Goal: Task Accomplishment & Management: Complete application form

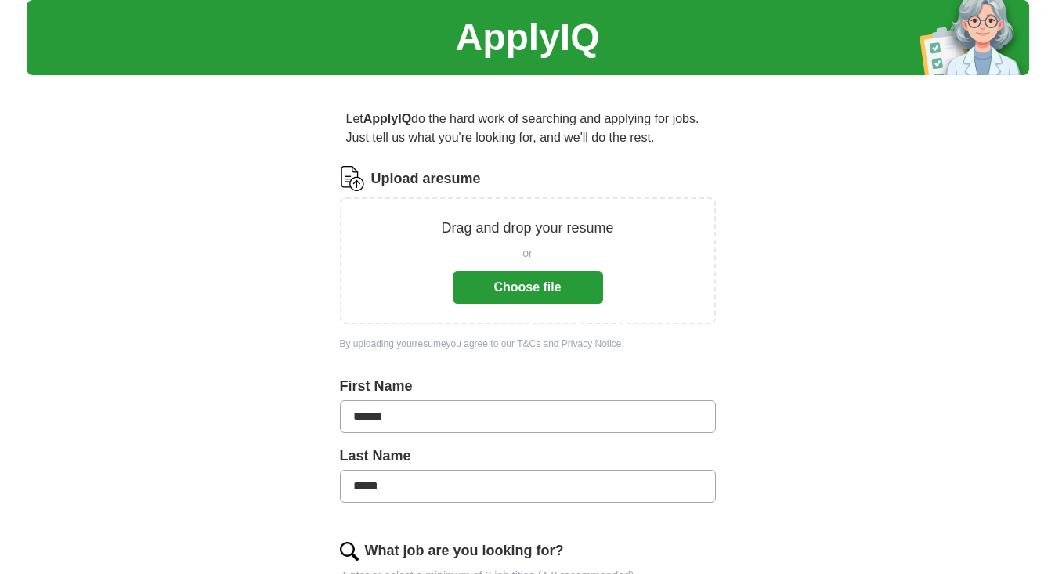
scroll to position [49, 0]
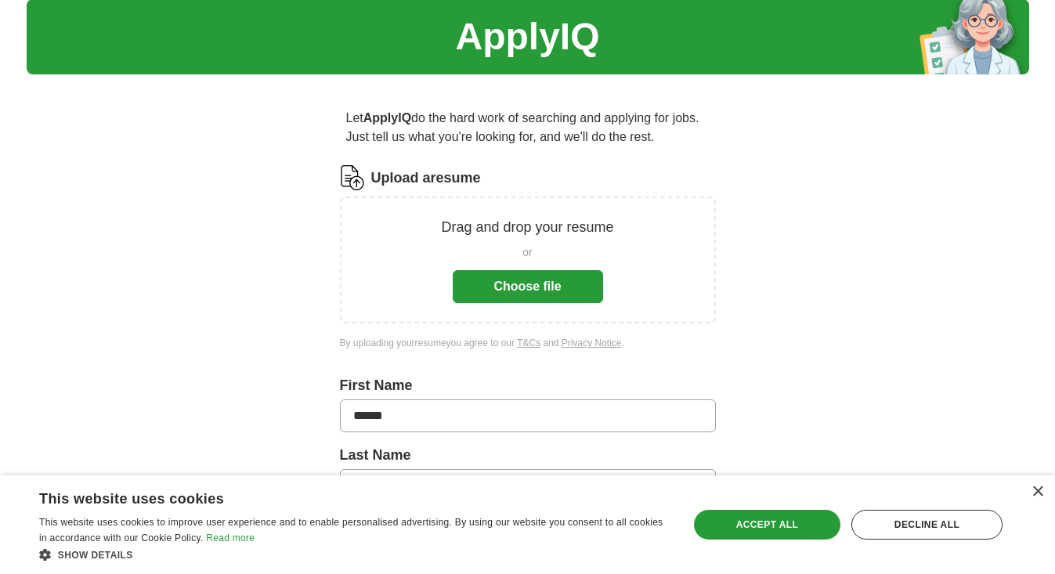
click at [523, 290] on button "Choose file" at bounding box center [528, 286] width 150 height 33
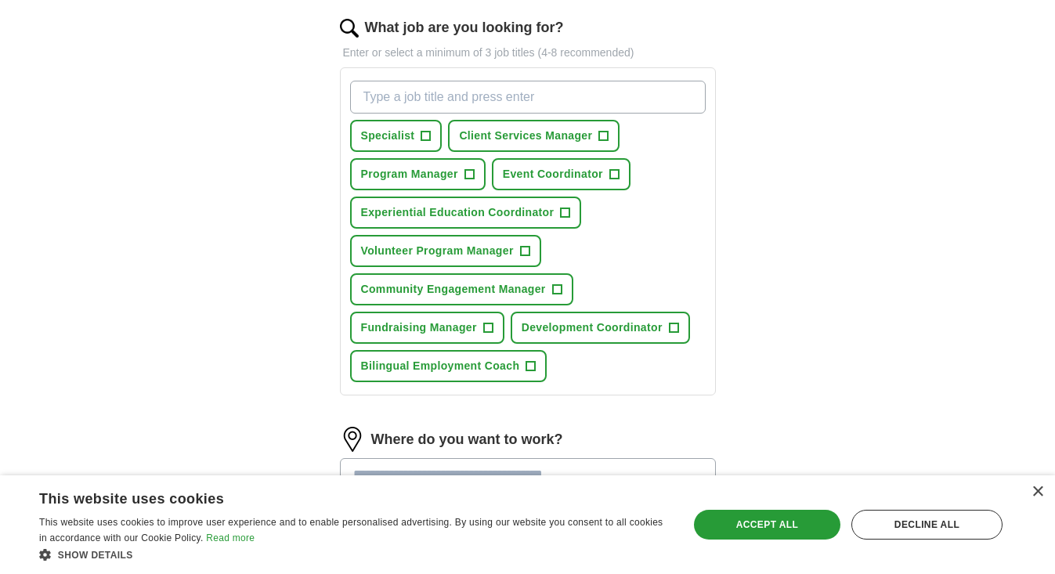
scroll to position [531, 0]
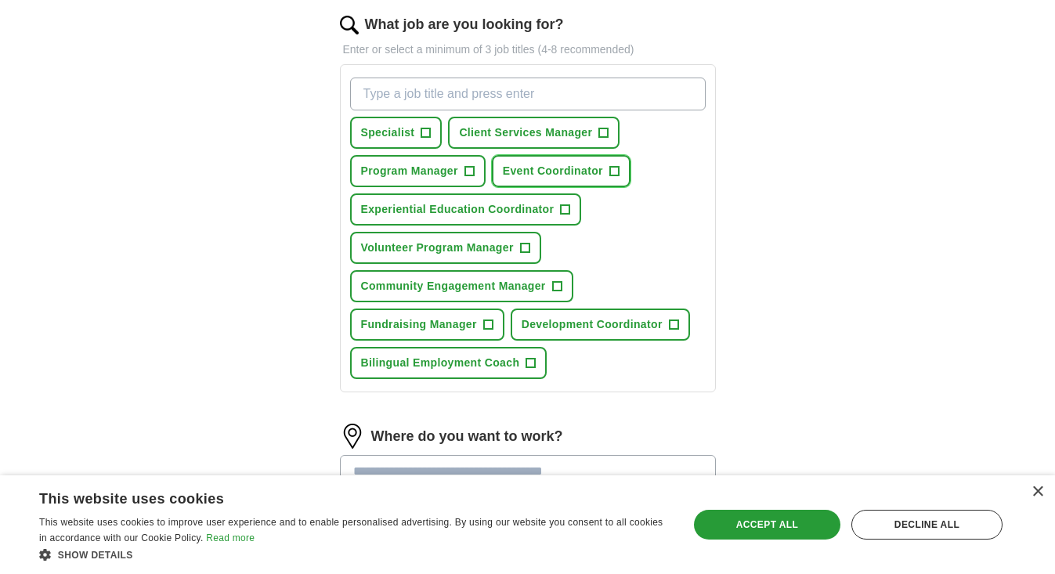
click at [561, 171] on span "Event Coordinator" at bounding box center [553, 171] width 100 height 16
click at [0, 0] on span "×" at bounding box center [0, 0] width 0 height 0
click at [424, 133] on span "+" at bounding box center [425, 133] width 9 height 13
click at [0, 0] on span "×" at bounding box center [0, 0] width 0 height 0
click at [474, 171] on span "+" at bounding box center [468, 171] width 9 height 13
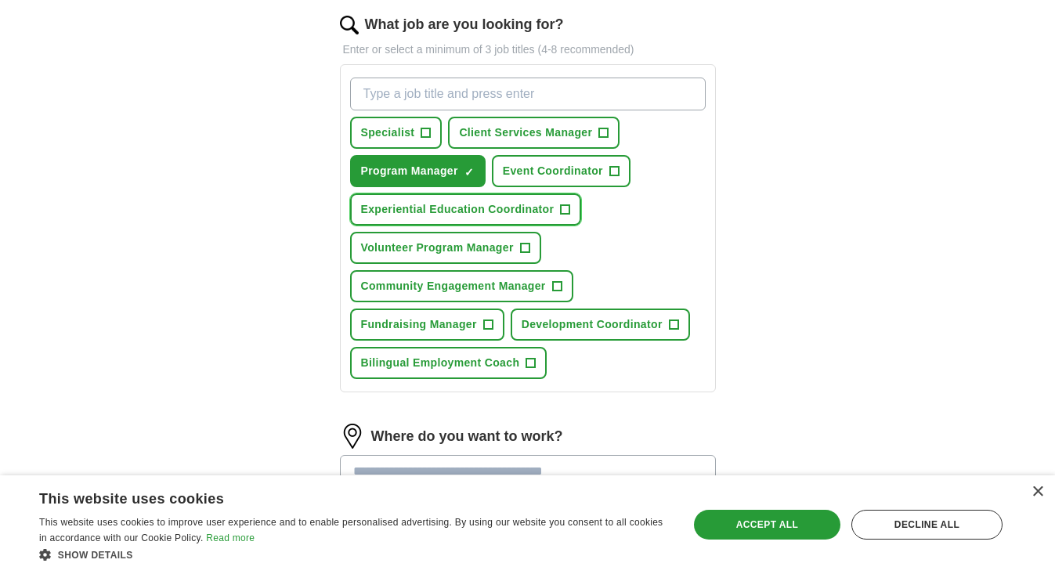
click at [565, 209] on span "+" at bounding box center [565, 210] width 9 height 13
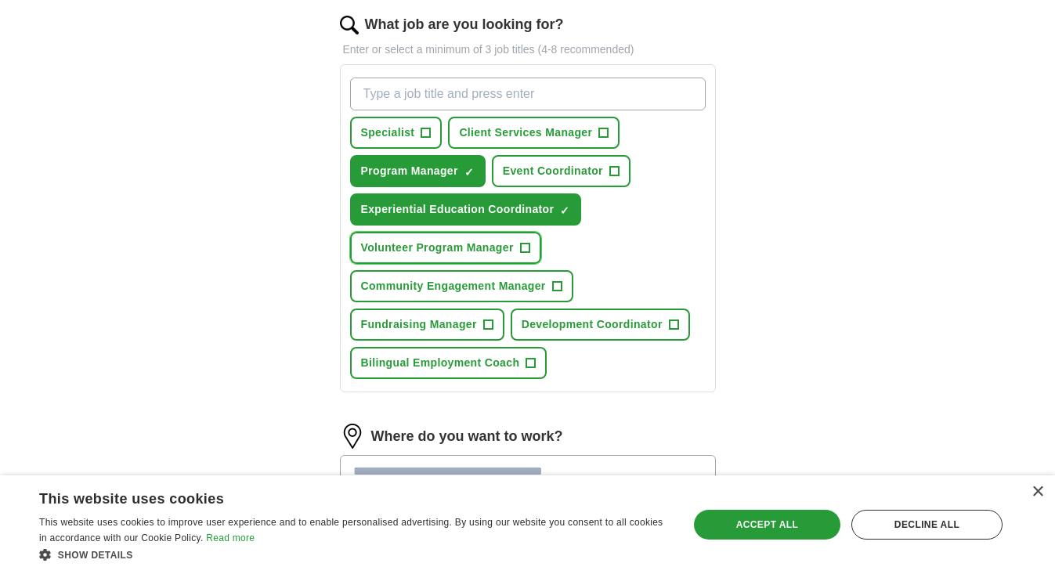
click at [524, 247] on span "+" at bounding box center [524, 248] width 9 height 13
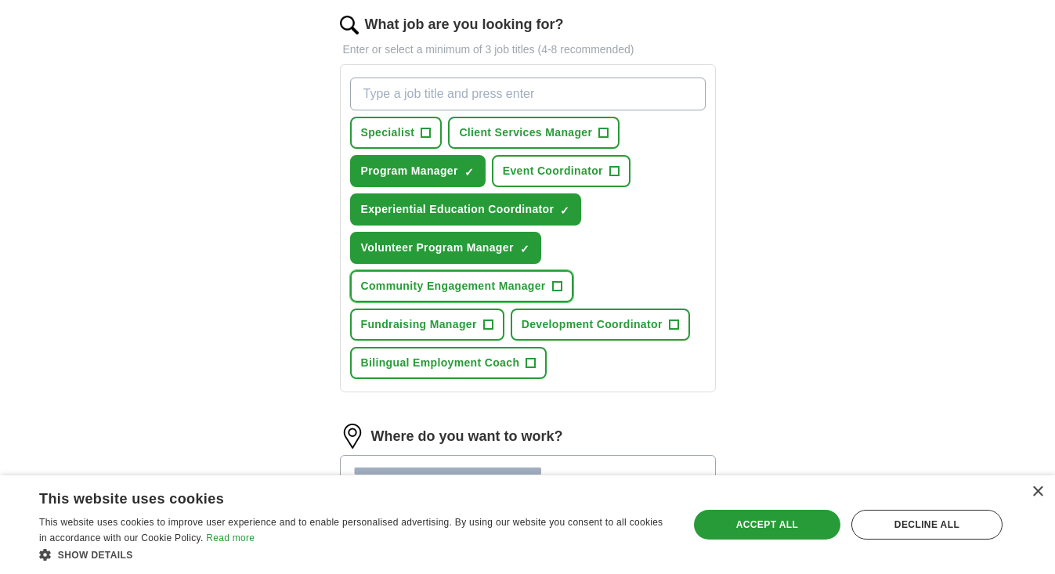
click at [554, 291] on span "+" at bounding box center [556, 286] width 9 height 13
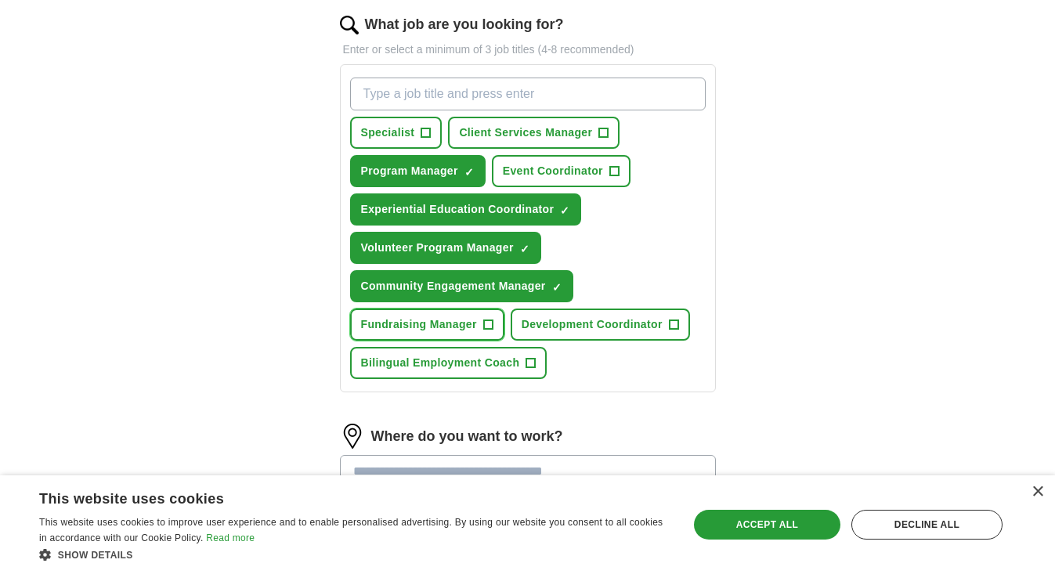
click at [485, 330] on span "+" at bounding box center [487, 325] width 9 height 13
click at [614, 331] on span "Development Coordinator" at bounding box center [592, 324] width 141 height 16
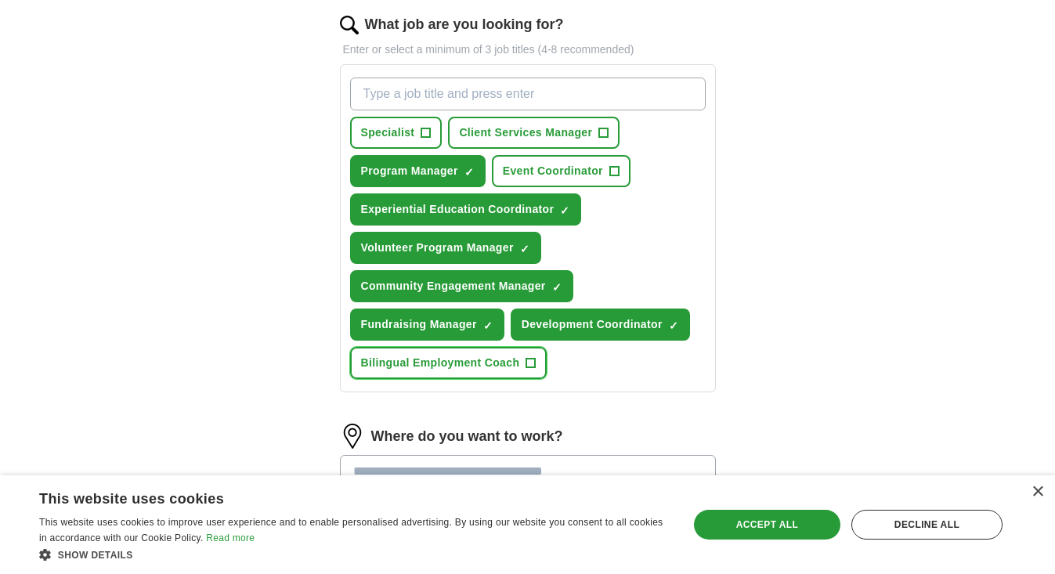
click at [517, 369] on span "Bilingual Employment Coach" at bounding box center [440, 363] width 159 height 16
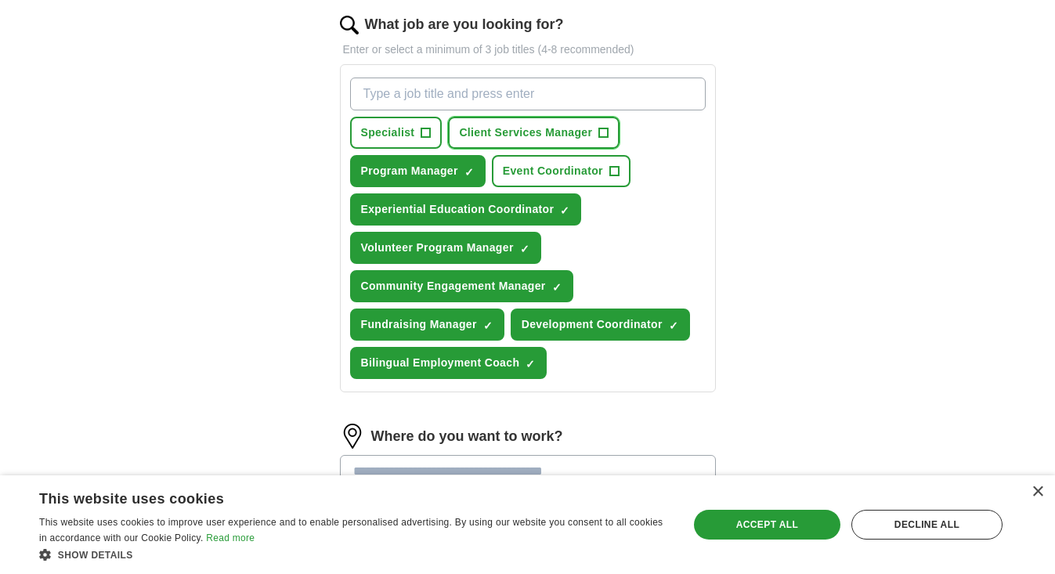
click at [543, 139] on span "Client Services Manager" at bounding box center [525, 133] width 133 height 16
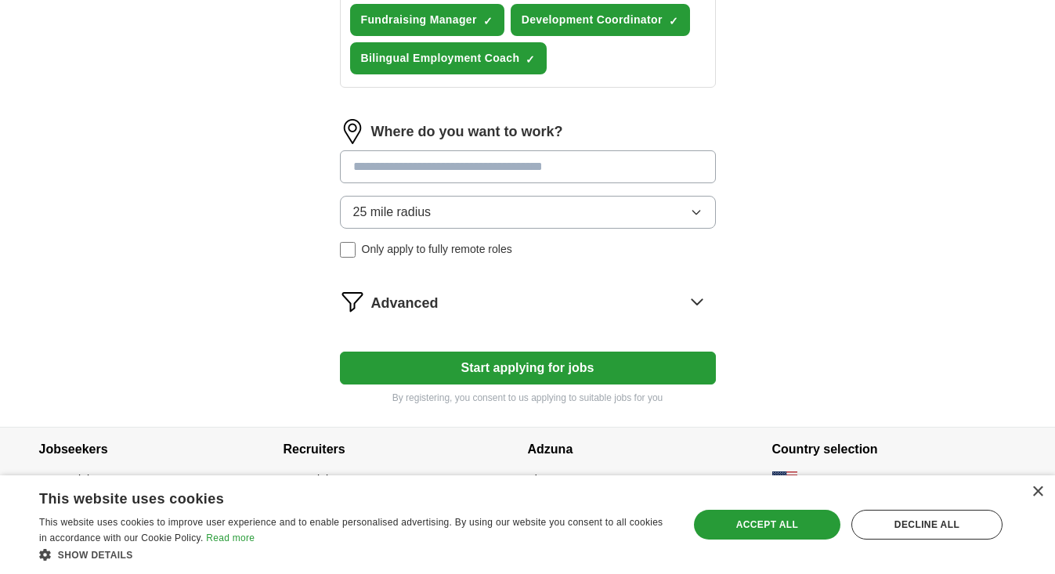
scroll to position [839, 0]
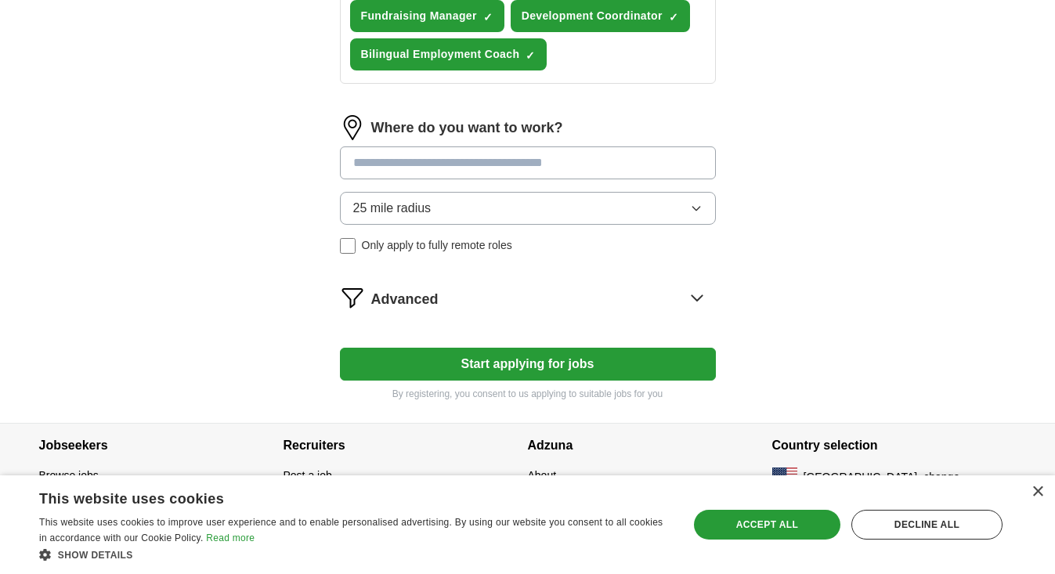
click at [410, 164] on input at bounding box center [528, 162] width 376 height 33
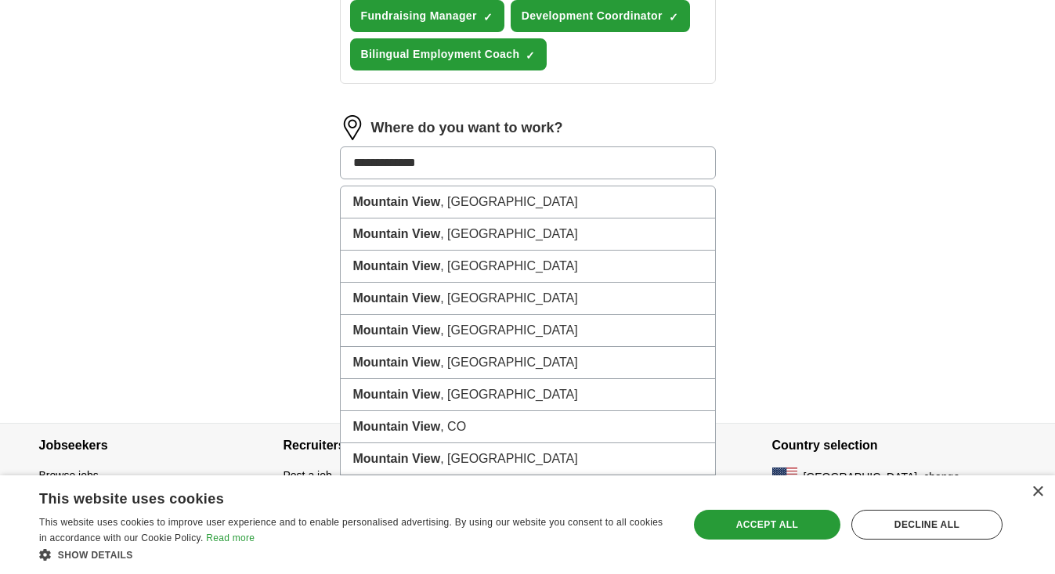
type input "**********"
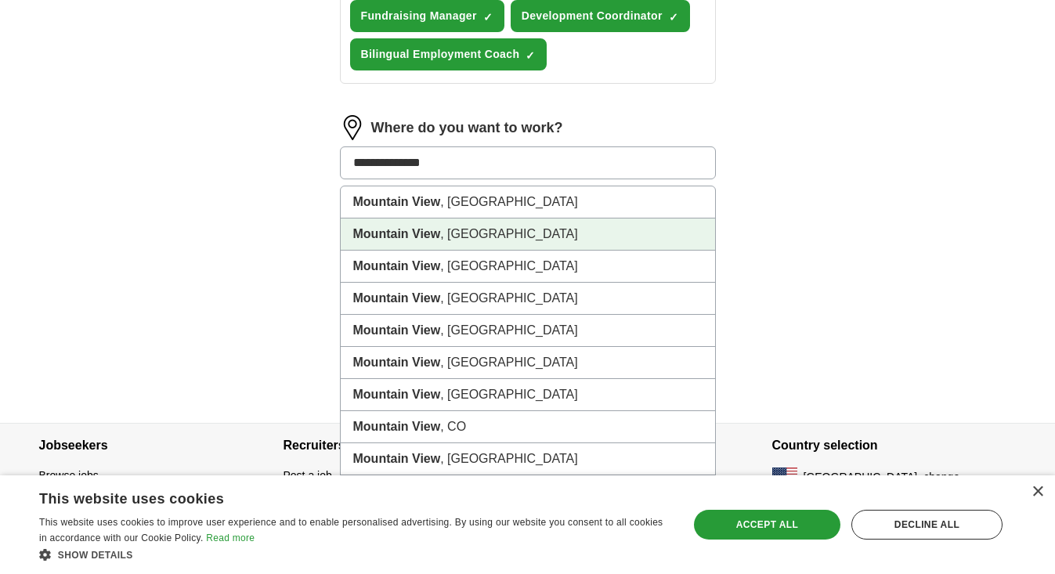
click at [421, 225] on li "[GEOGRAPHIC_DATA] , [GEOGRAPHIC_DATA]" at bounding box center [528, 234] width 374 height 32
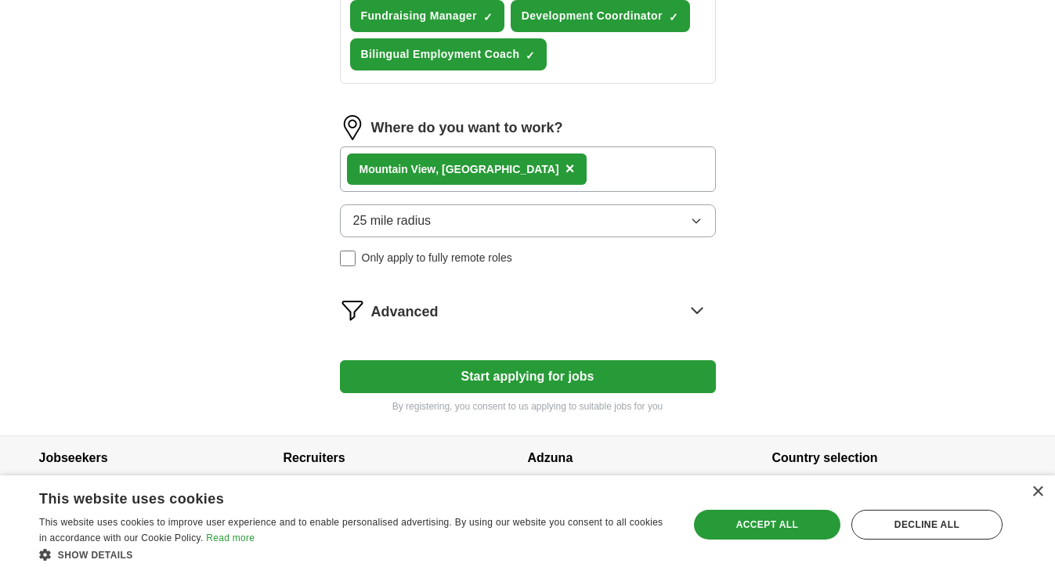
click at [392, 307] on span "Advanced" at bounding box center [404, 311] width 67 height 21
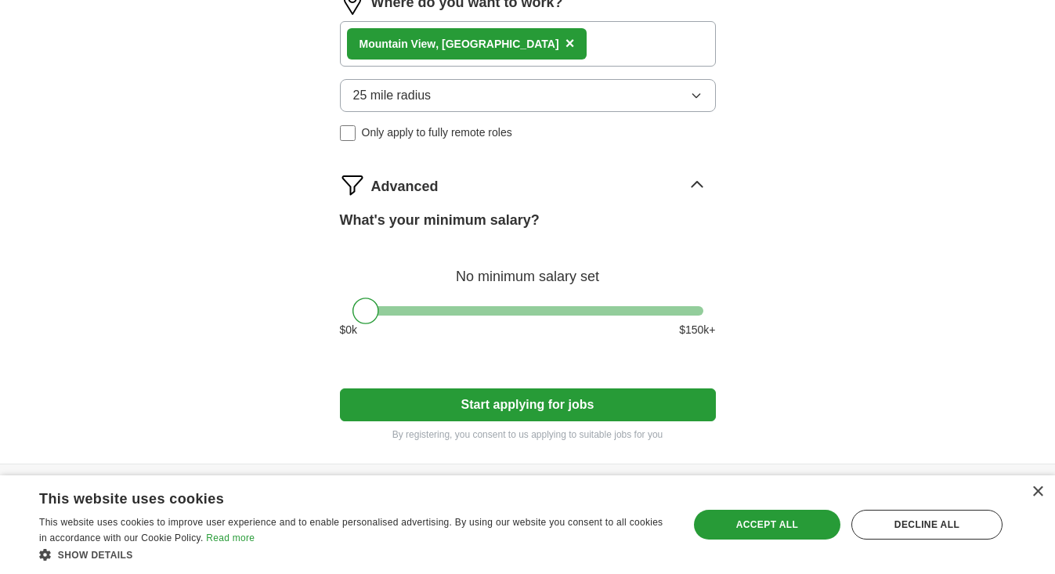
scroll to position [1013, 0]
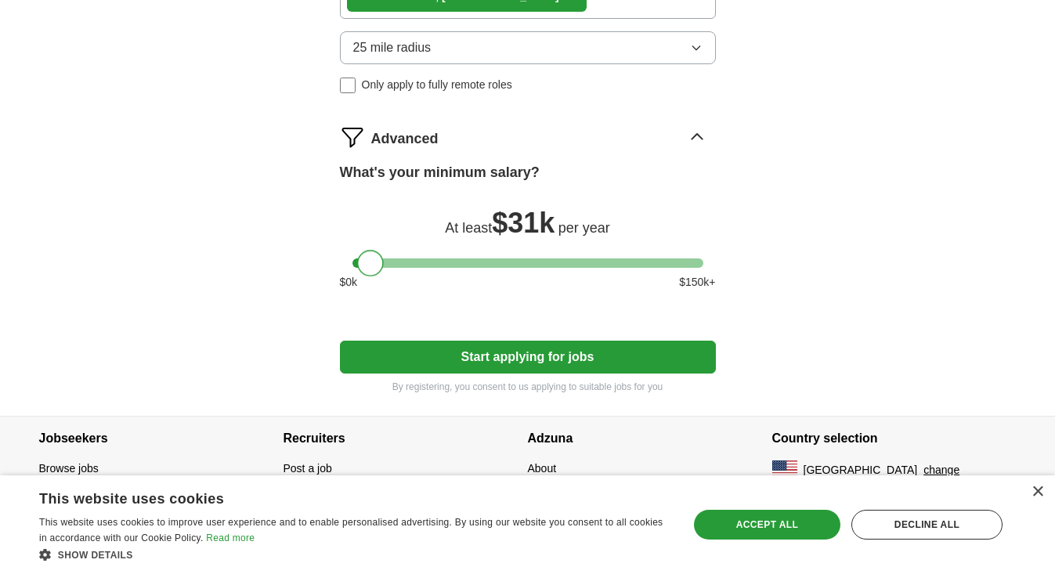
click at [366, 265] on div at bounding box center [370, 263] width 27 height 27
drag, startPoint x: 372, startPoint y: 264, endPoint x: 357, endPoint y: 264, distance: 14.9
click at [357, 264] on div at bounding box center [365, 263] width 27 height 27
click at [506, 360] on button "Start applying for jobs" at bounding box center [528, 357] width 376 height 33
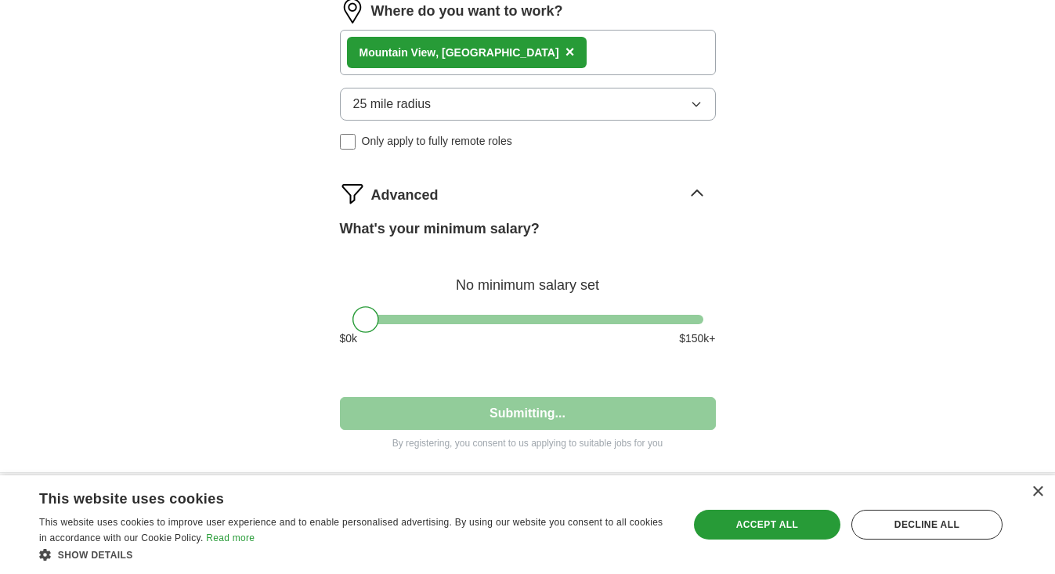
select select "**"
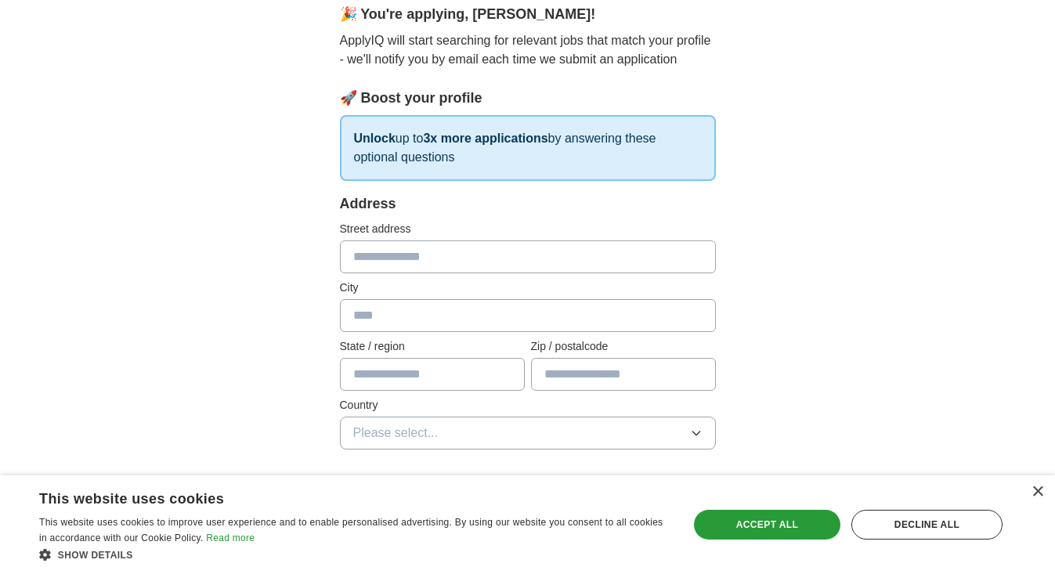
scroll to position [171, 0]
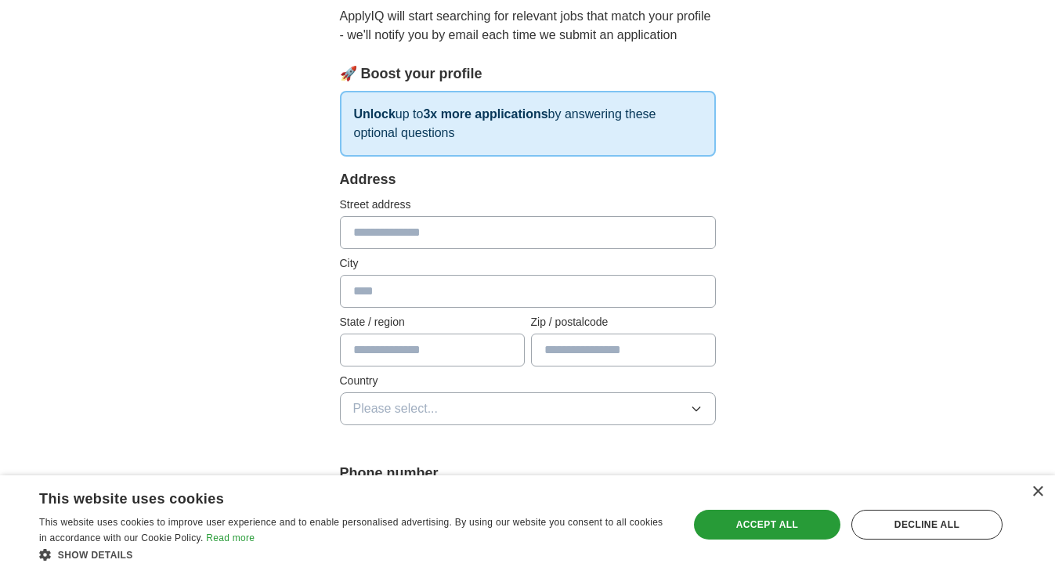
click at [394, 237] on input "text" at bounding box center [528, 232] width 376 height 33
type input "**********"
type input "*****"
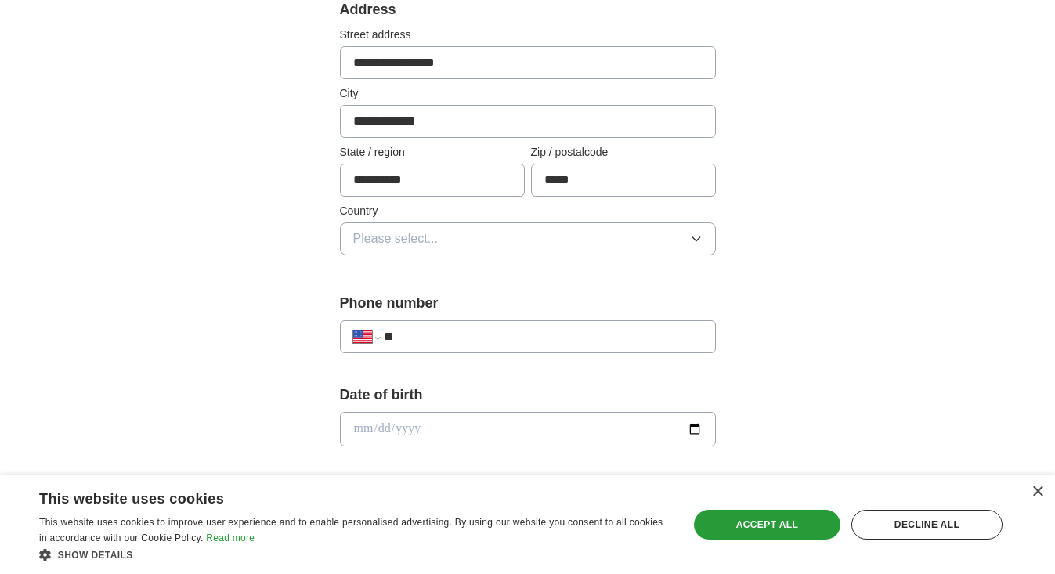
scroll to position [348, 0]
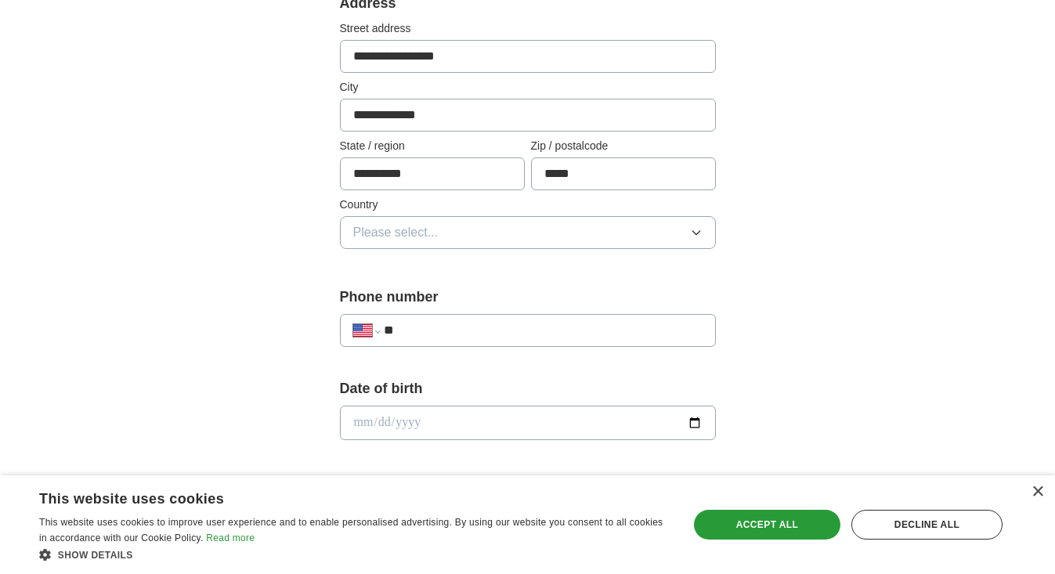
click at [386, 230] on span "Please select..." at bounding box center [395, 232] width 85 height 19
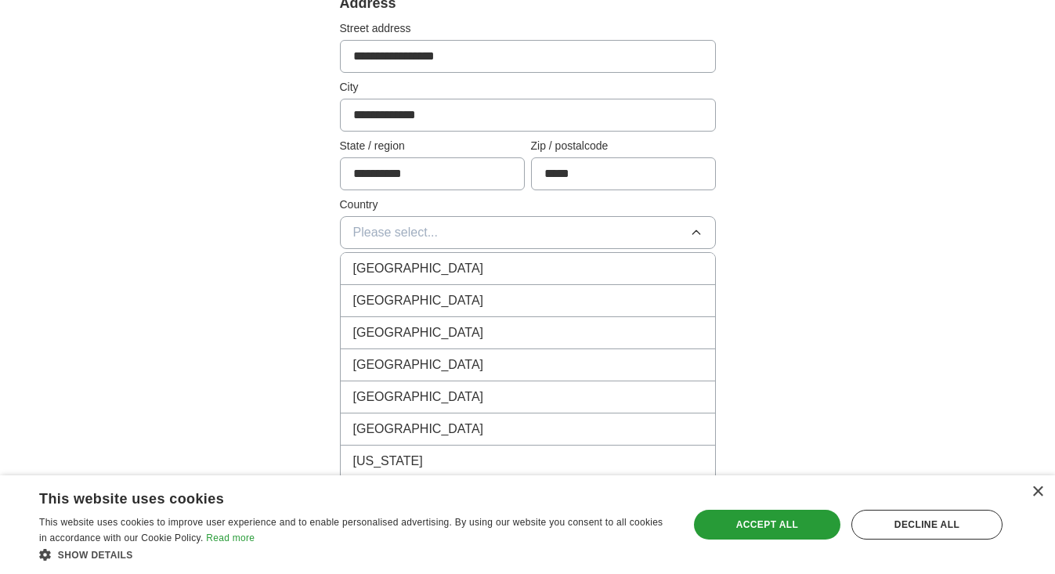
click at [394, 290] on li "[GEOGRAPHIC_DATA]" at bounding box center [528, 301] width 374 height 32
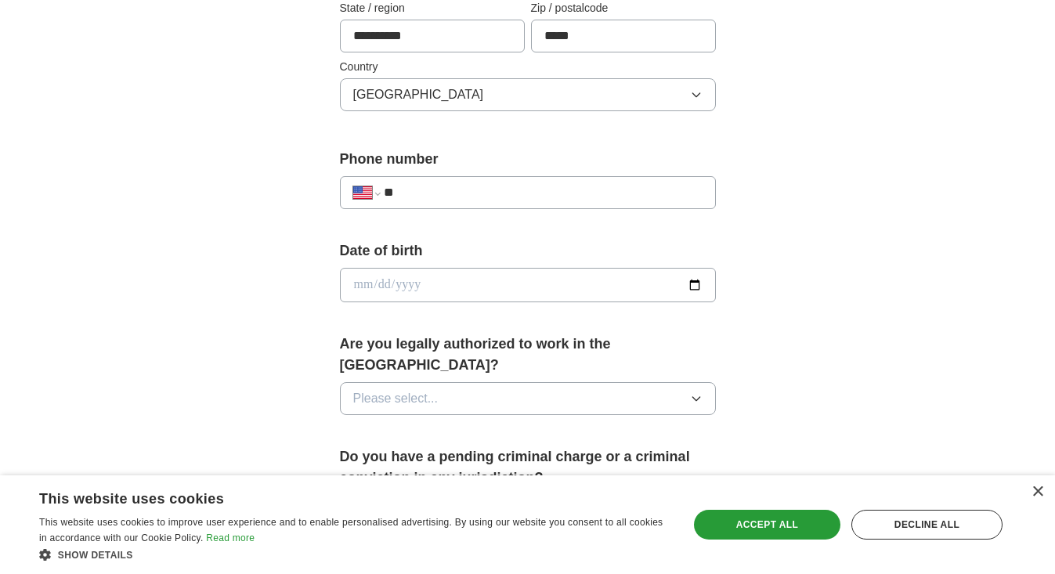
scroll to position [500, 0]
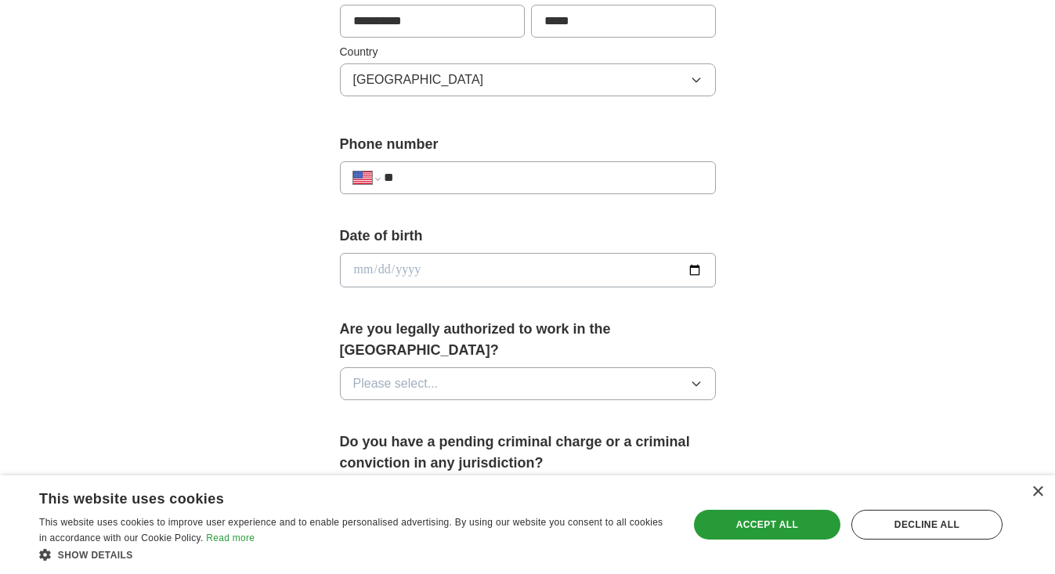
click at [430, 182] on input "**" at bounding box center [543, 177] width 318 height 19
type input "**********"
click at [403, 274] on input "date" at bounding box center [528, 270] width 376 height 34
click at [364, 274] on input "date" at bounding box center [528, 270] width 376 height 34
type input "**********"
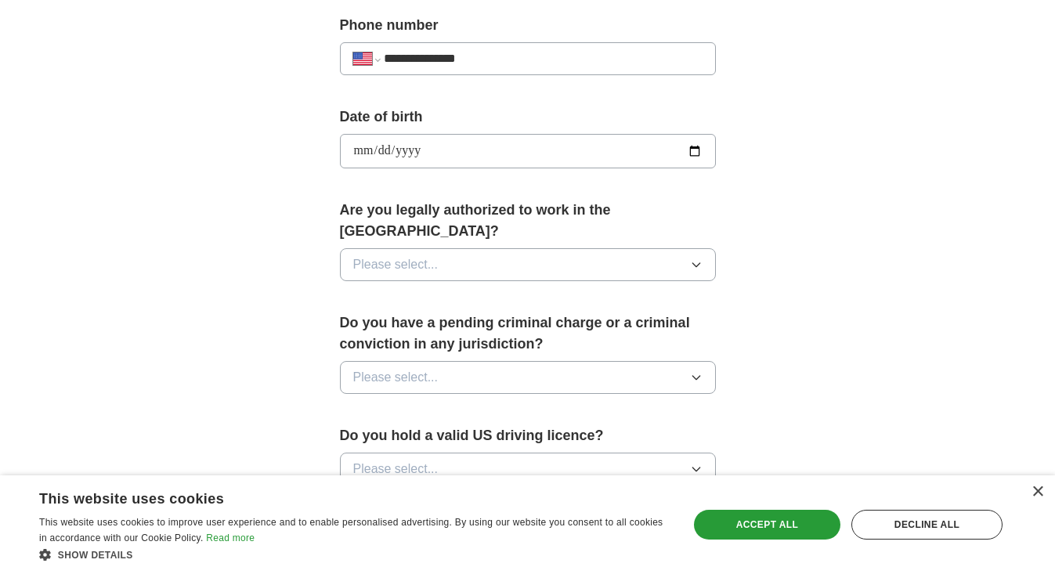
scroll to position [625, 0]
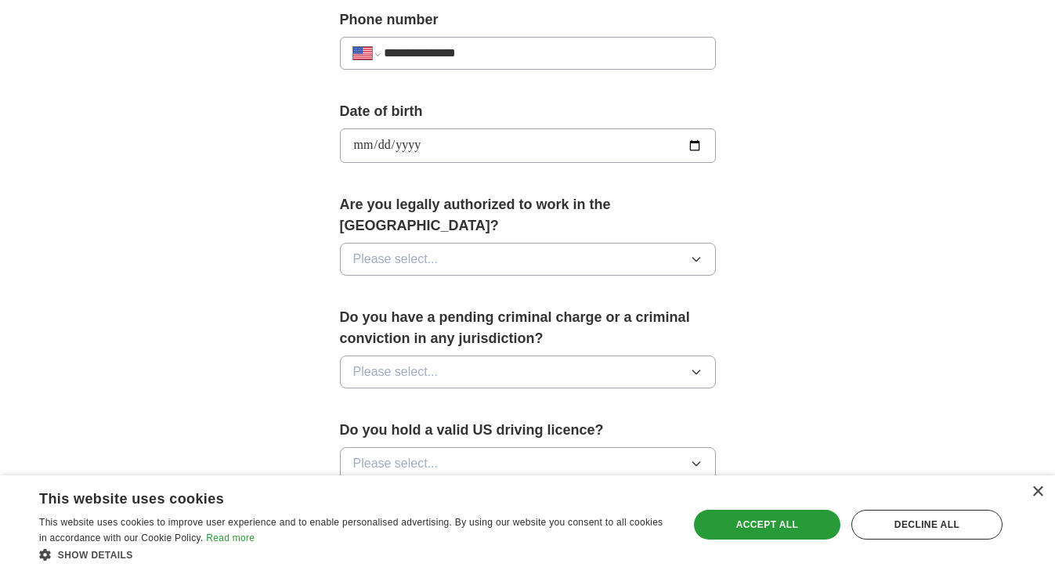
click at [509, 243] on button "Please select..." at bounding box center [528, 259] width 376 height 33
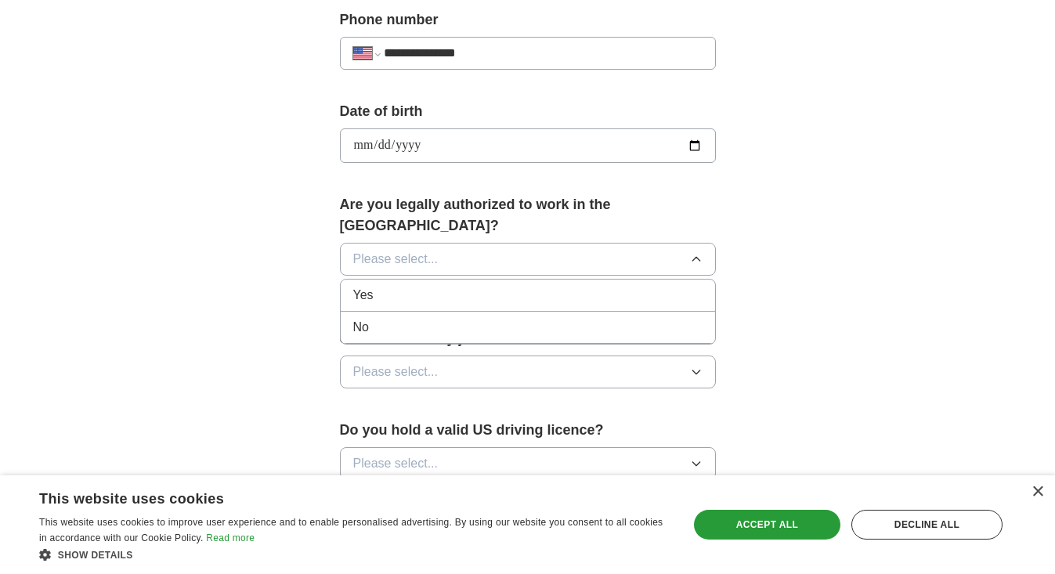
click at [426, 286] on div "Yes" at bounding box center [527, 295] width 349 height 19
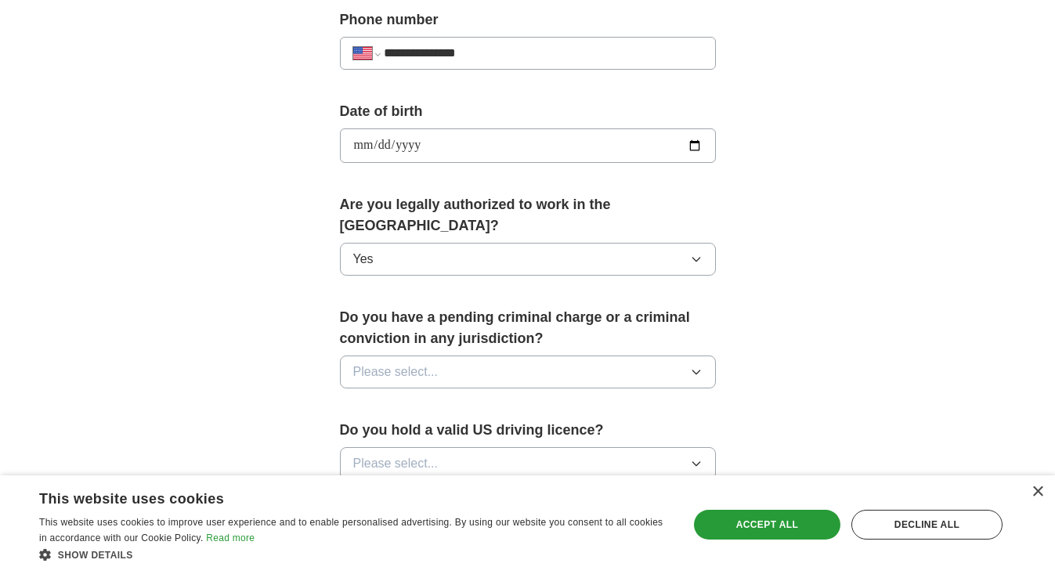
click at [473, 356] on button "Please select..." at bounding box center [528, 372] width 376 height 33
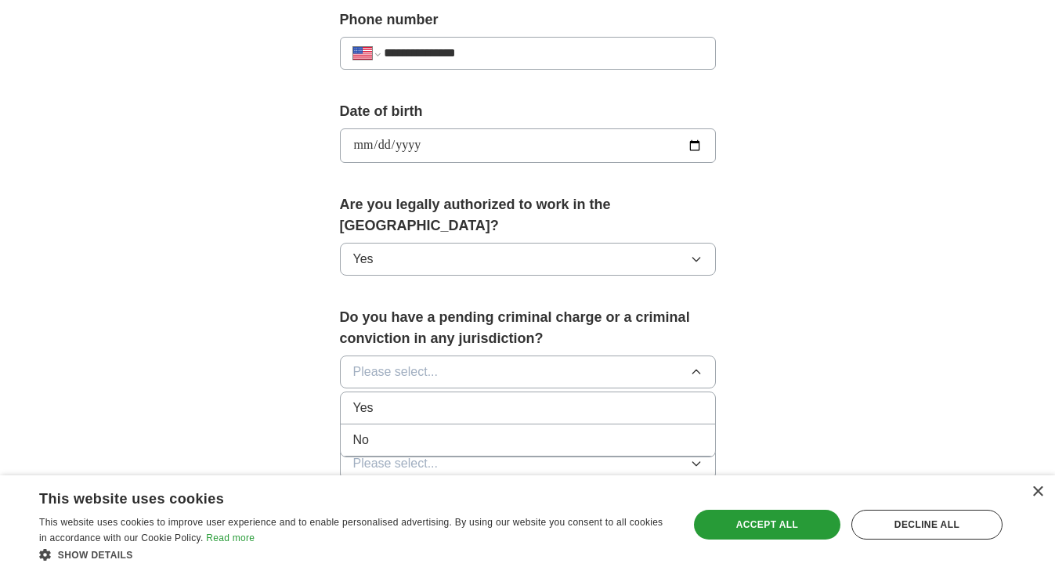
click at [425, 431] on div "No" at bounding box center [527, 440] width 349 height 19
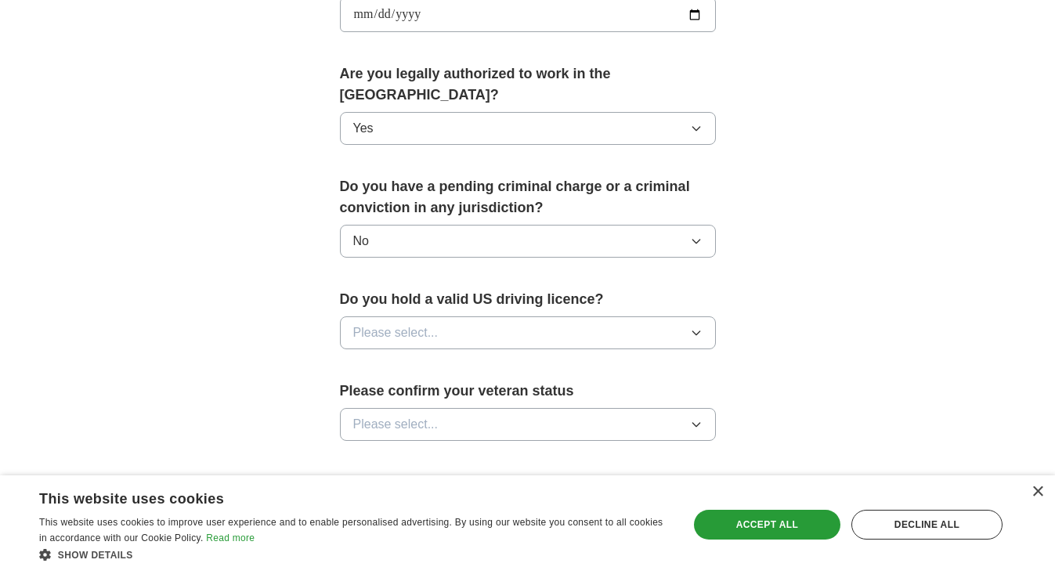
scroll to position [775, 0]
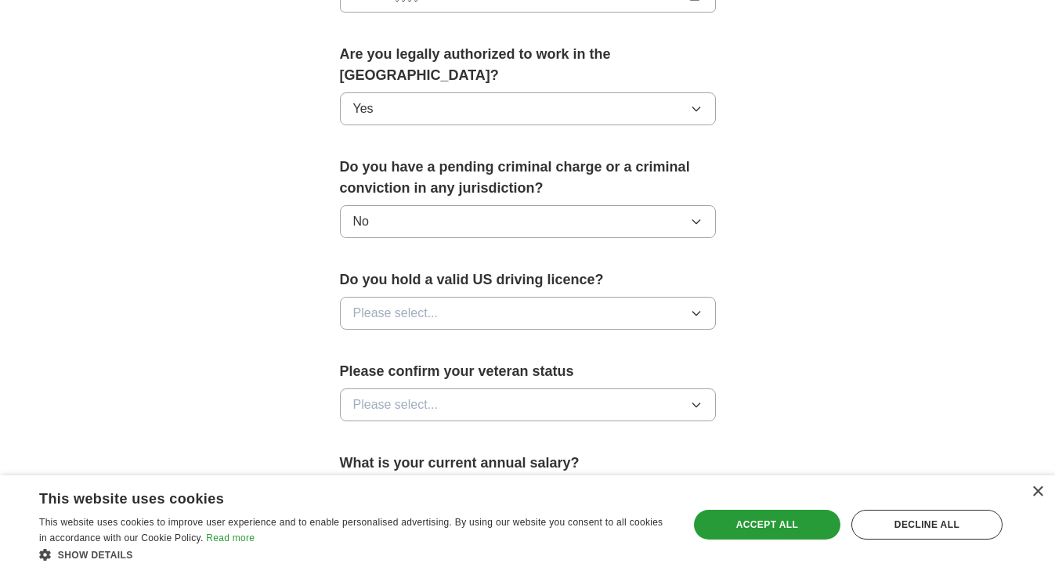
click at [471, 299] on button "Please select..." at bounding box center [528, 313] width 376 height 33
click at [429, 340] on div "Yes" at bounding box center [527, 349] width 349 height 19
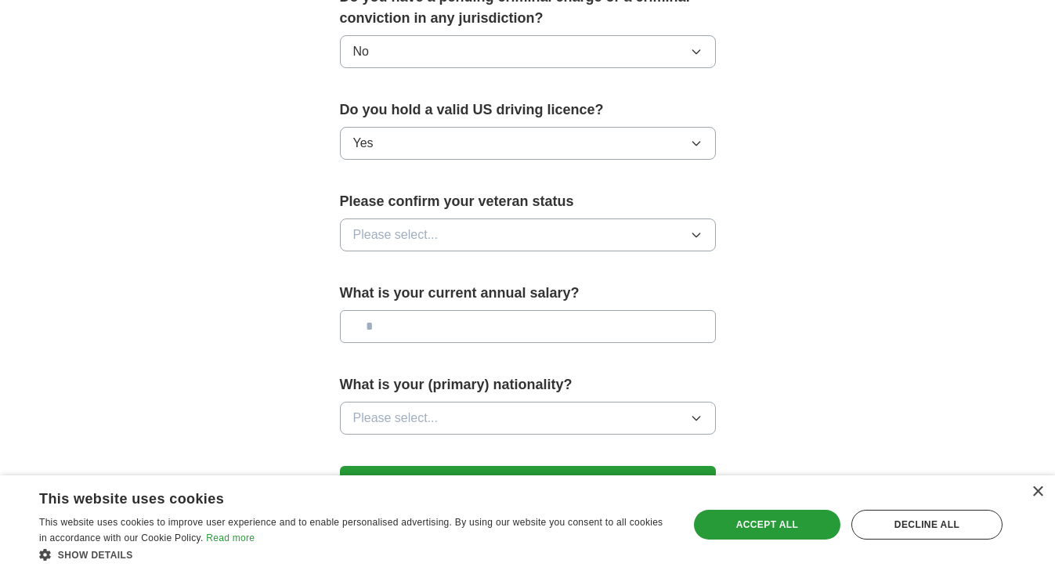
scroll to position [973, 0]
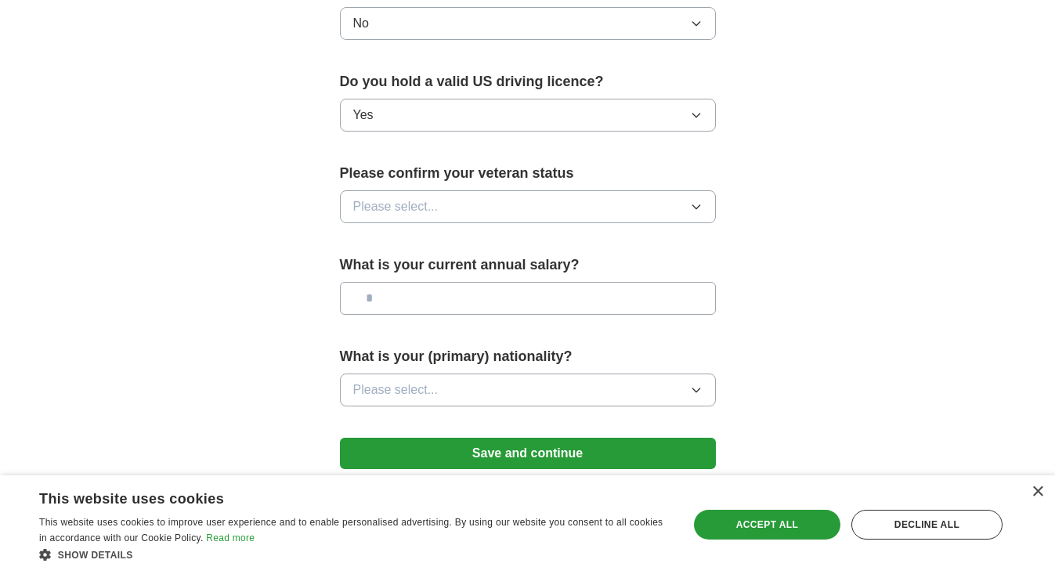
click at [463, 190] on button "Please select..." at bounding box center [528, 206] width 376 height 33
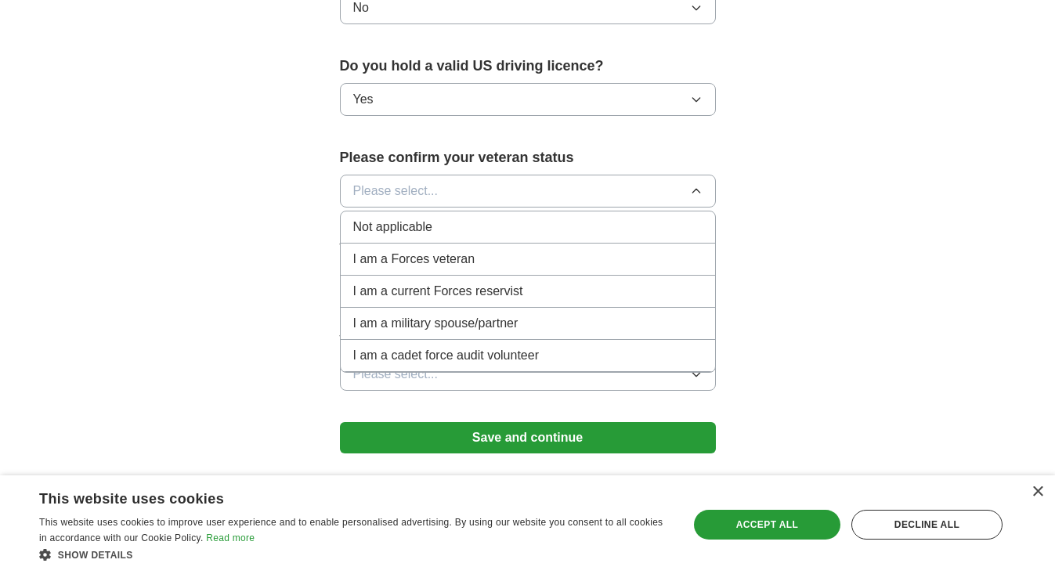
scroll to position [988, 0]
click at [432, 218] on span "Not applicable" at bounding box center [392, 227] width 79 height 19
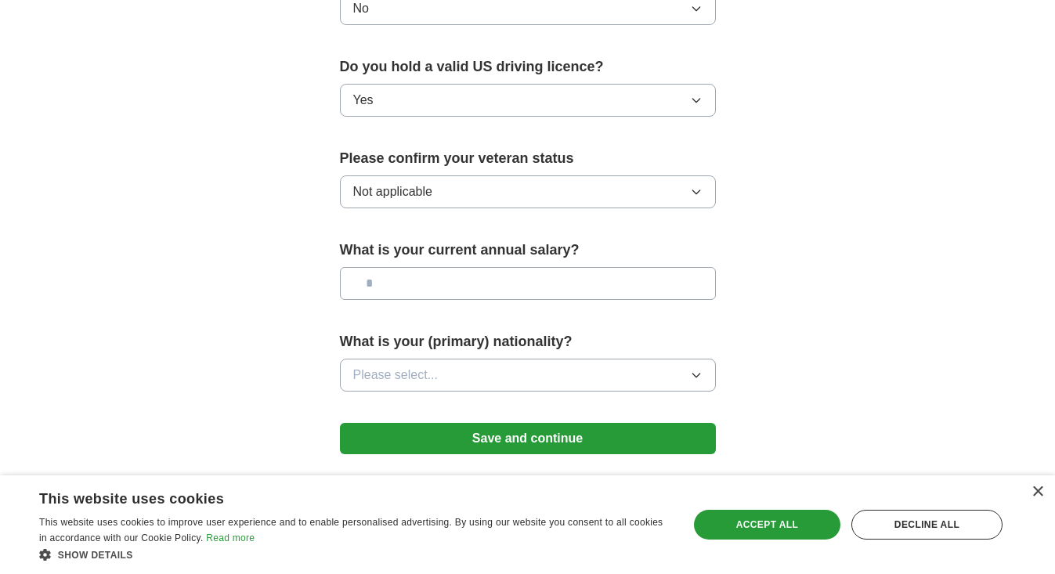
click at [428, 366] on span "Please select..." at bounding box center [395, 375] width 85 height 19
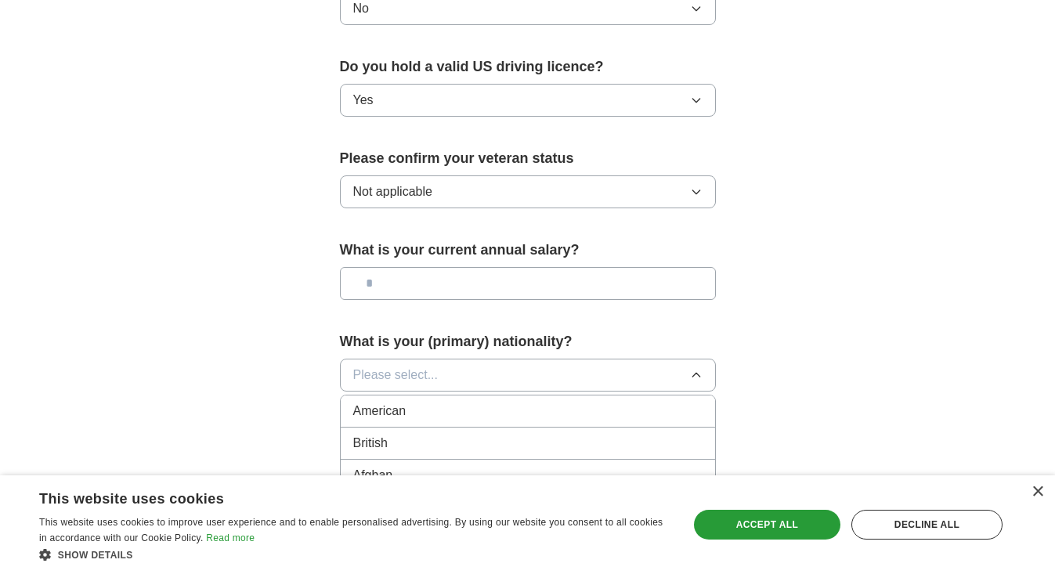
click at [408, 402] on div "American" at bounding box center [527, 411] width 349 height 19
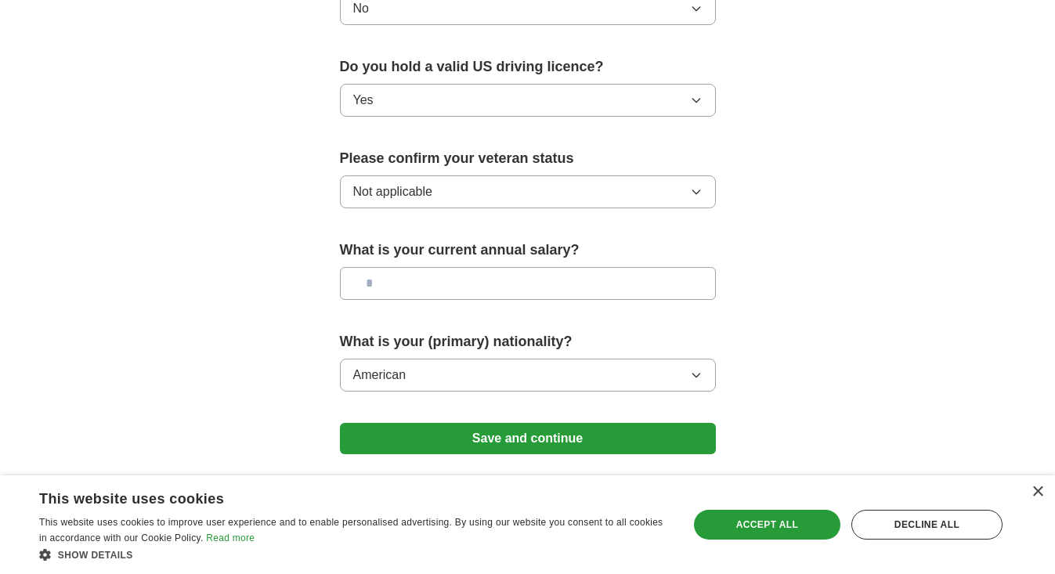
click at [535, 423] on button "Save and continue" at bounding box center [528, 438] width 376 height 31
